Goal: Transaction & Acquisition: Purchase product/service

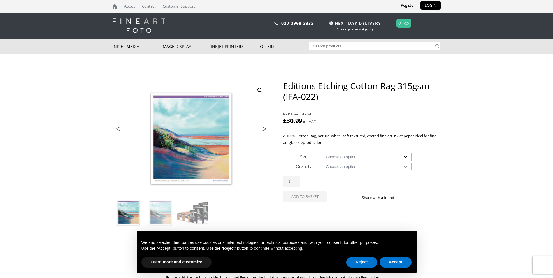
click at [353, 156] on select "Choose an option A4 Sheet A3 Sheet A3+ Sheet A2 Sheet 17" Wide Roll 24" Wide Ro…" at bounding box center [367, 157] width 87 height 8
click at [324, 153] on select "Choose an option A4 Sheet A3 Sheet A3+ Sheet A2 Sheet 17" Wide Roll 24" Wide Ro…" at bounding box center [367, 157] width 87 height 8
select select "36-wide-roll"
click at [337, 166] on select "Choose an option 15m" at bounding box center [367, 167] width 87 height 8
select select "15m"
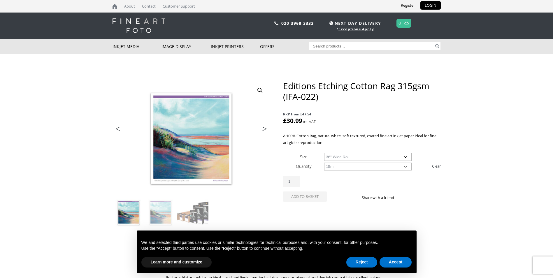
click at [324, 163] on select "Choose an option 15m" at bounding box center [367, 167] width 87 height 8
select select "36-wide-roll"
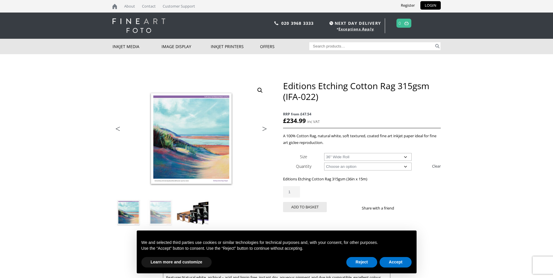
click at [196, 215] on img at bounding box center [192, 212] width 31 height 31
